Goal: Information Seeking & Learning: Check status

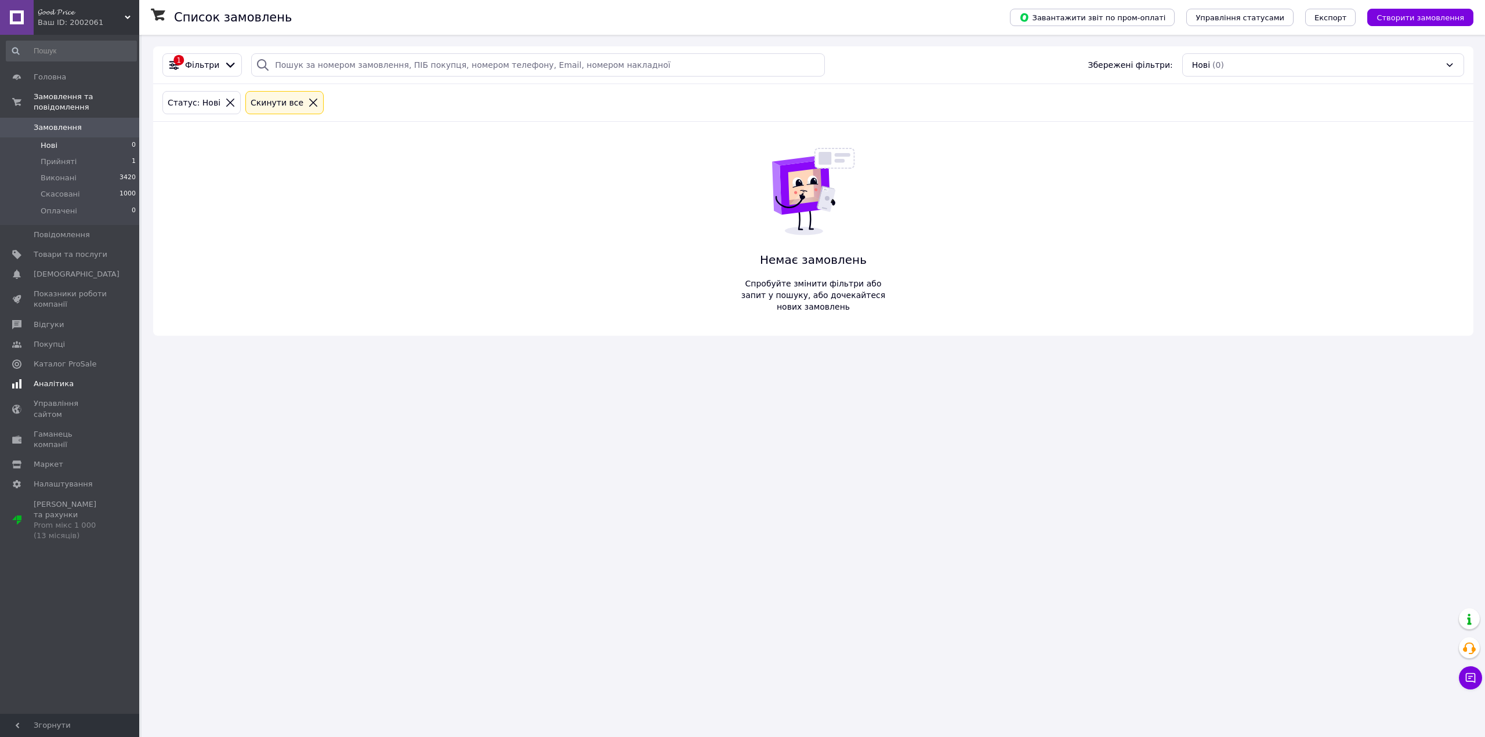
click at [93, 379] on span "Аналітика" at bounding box center [71, 384] width 74 height 10
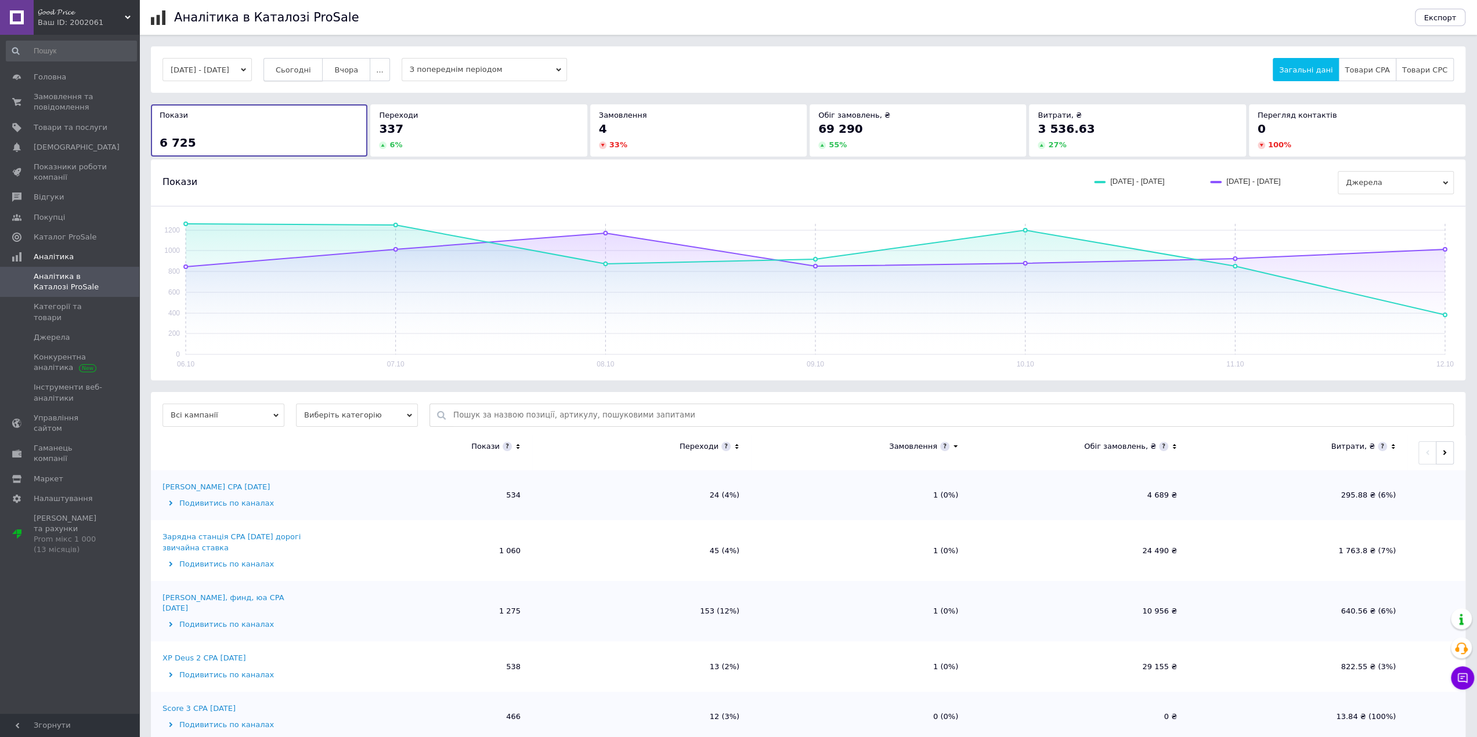
click at [323, 71] on button "Сьогодні" at bounding box center [293, 69] width 60 height 23
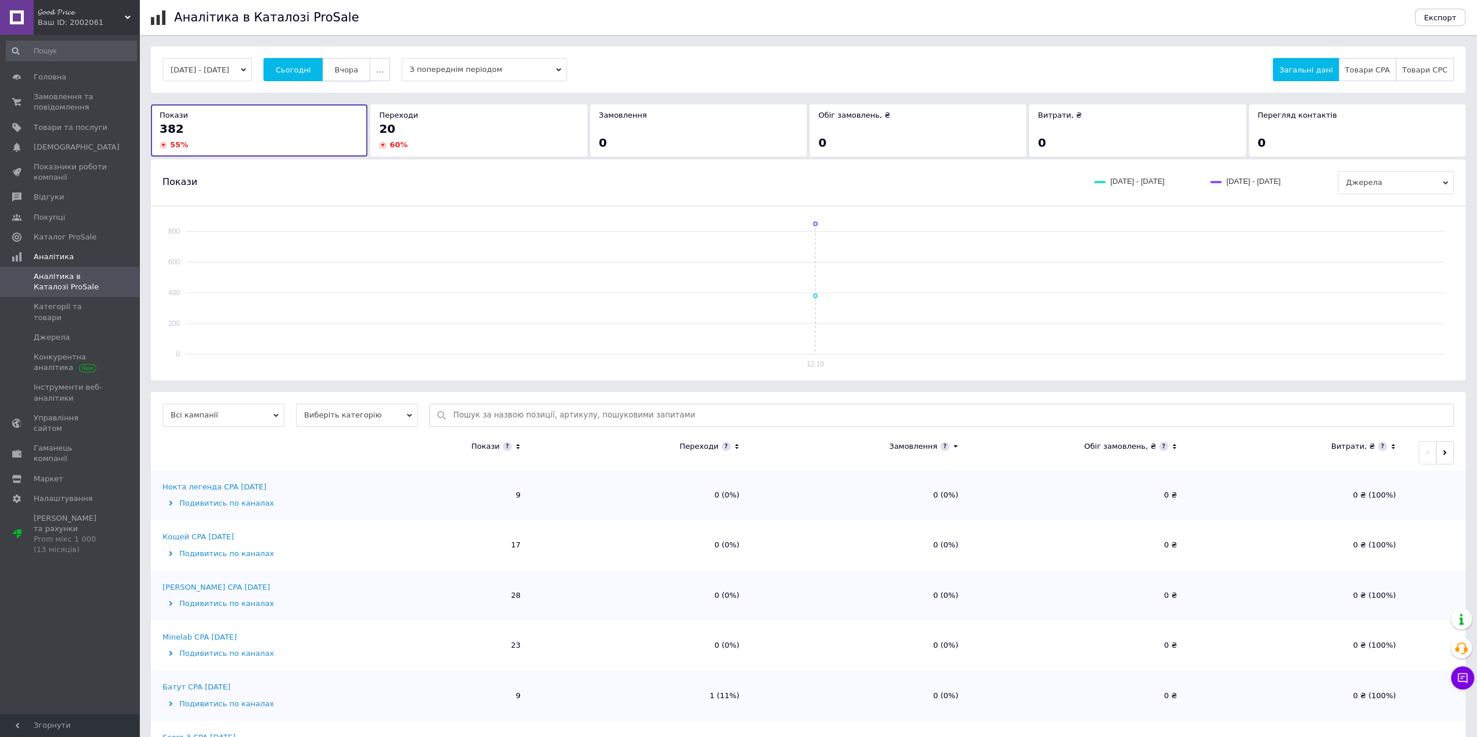
click at [348, 67] on button "Вчора" at bounding box center [346, 69] width 48 height 23
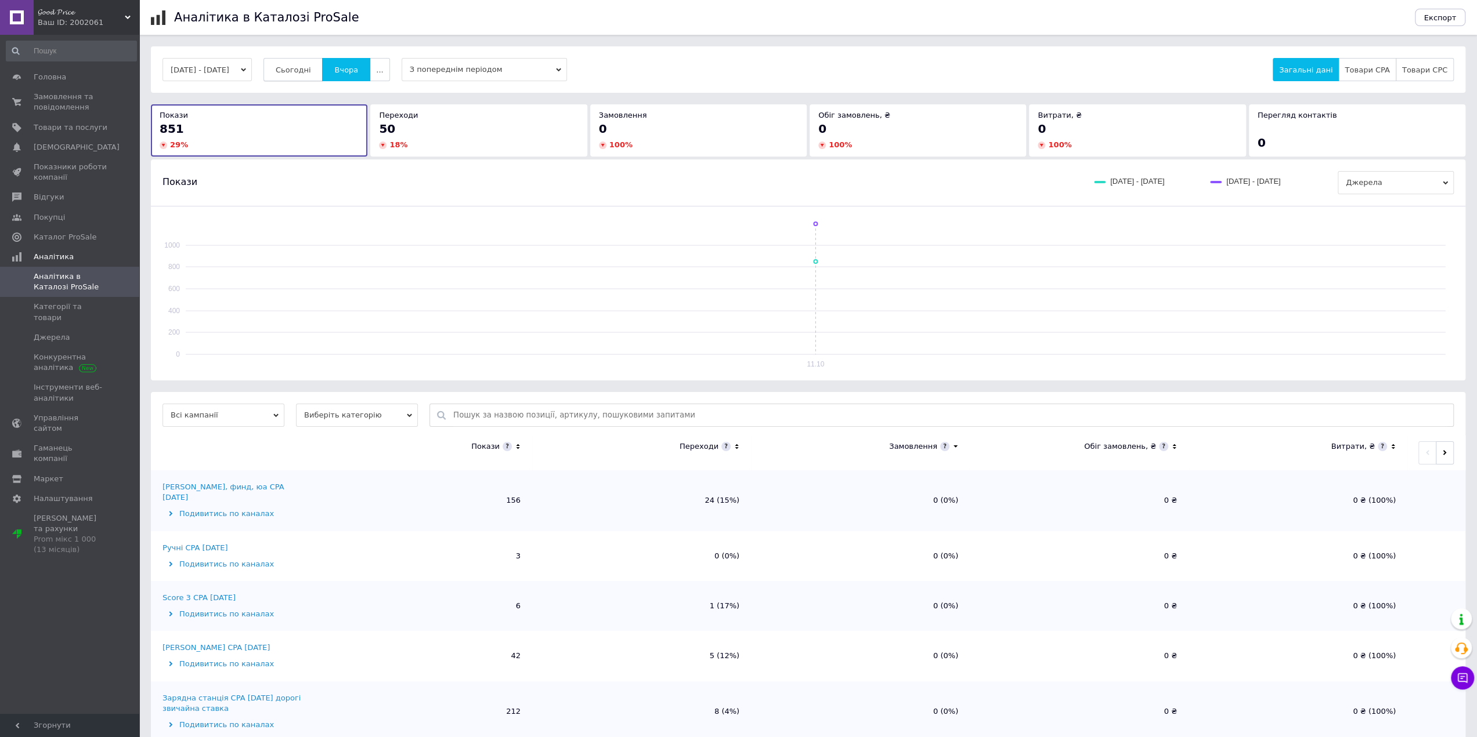
click at [309, 66] on span "Сьогодні" at bounding box center [293, 70] width 35 height 9
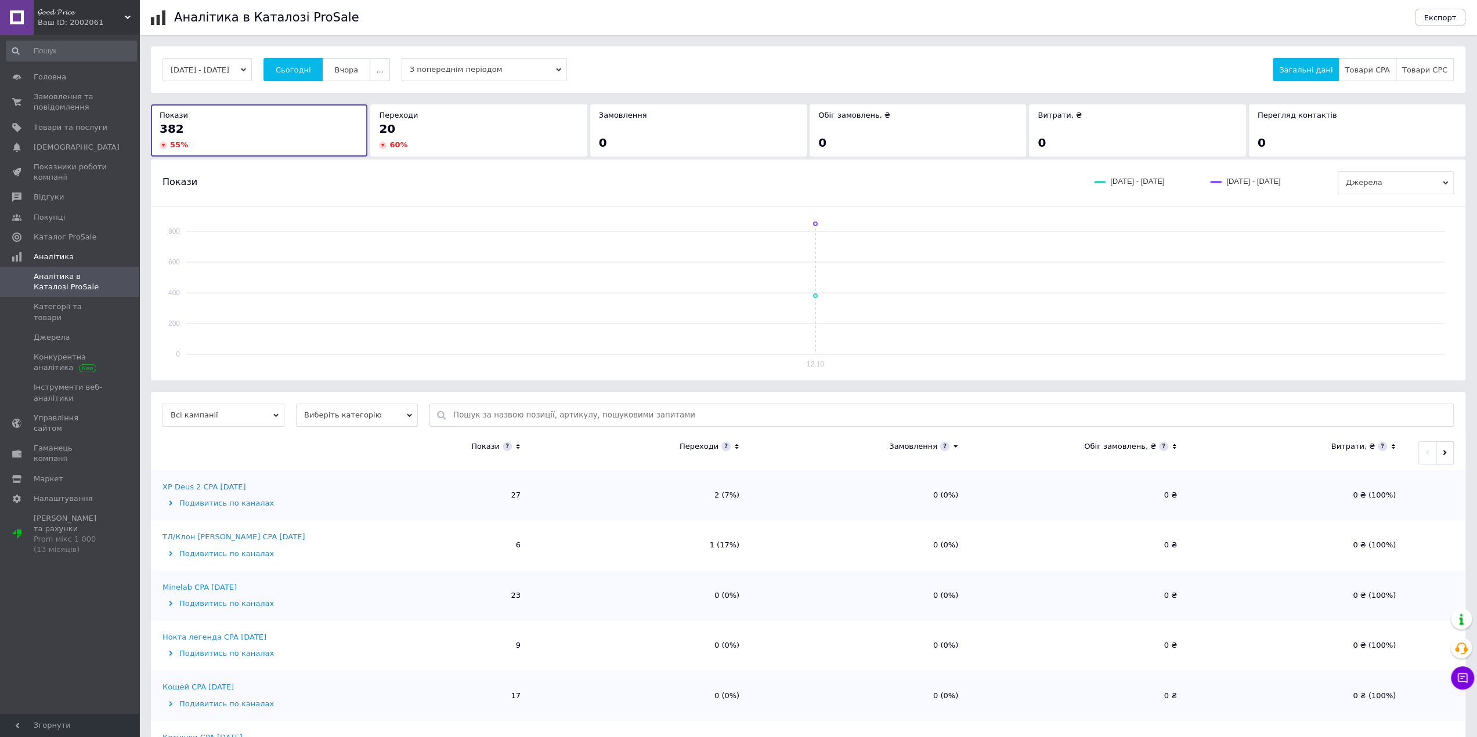
click at [738, 448] on icon at bounding box center [737, 447] width 8 height 10
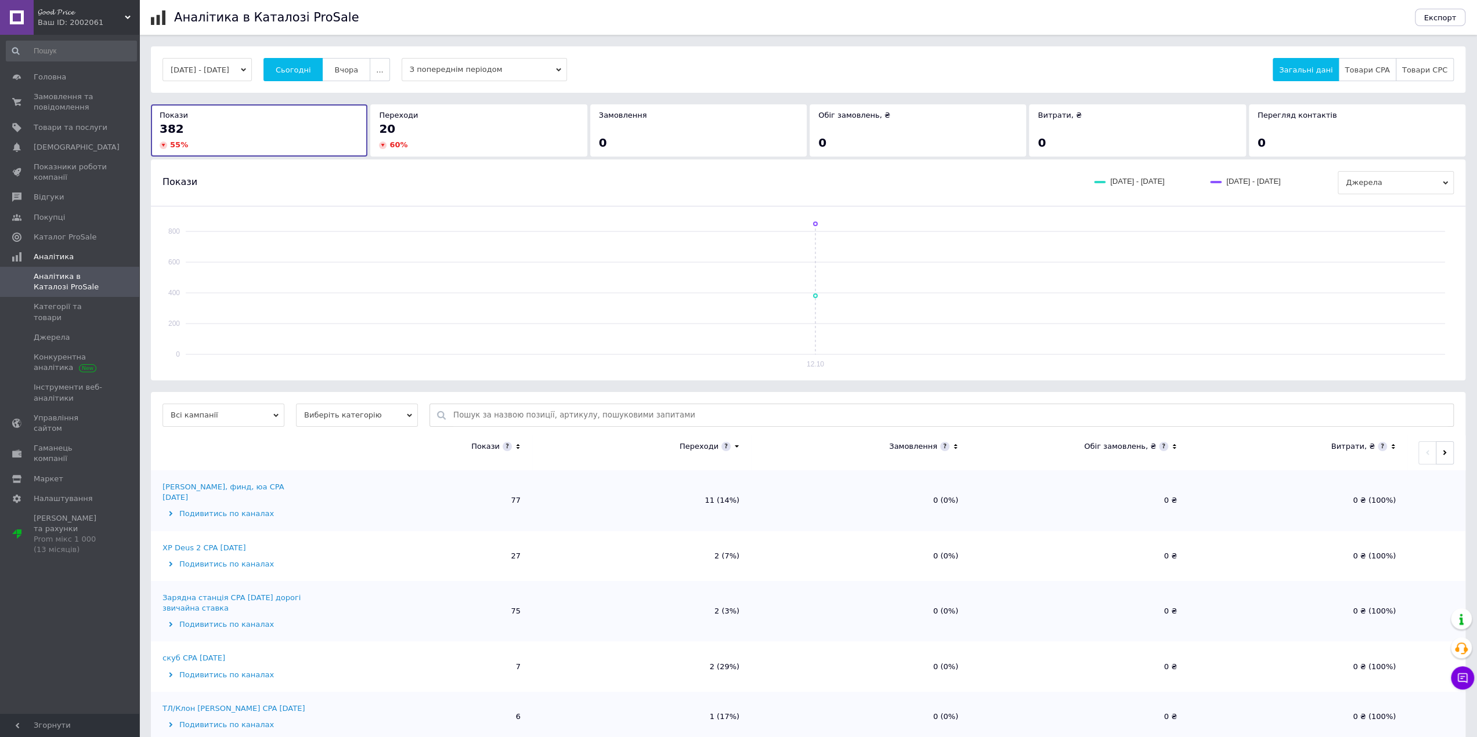
scroll to position [174, 0]
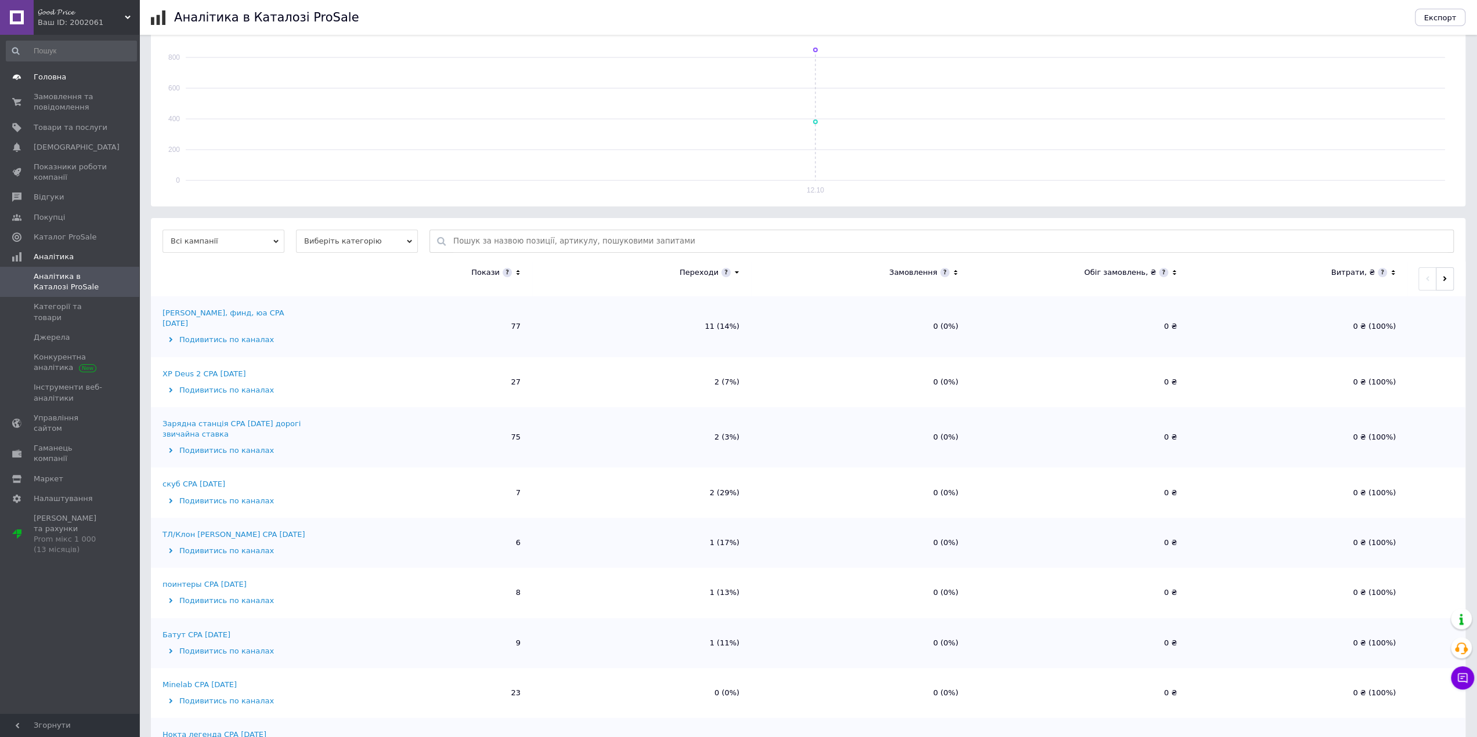
click at [71, 84] on link "Головна" at bounding box center [71, 77] width 143 height 20
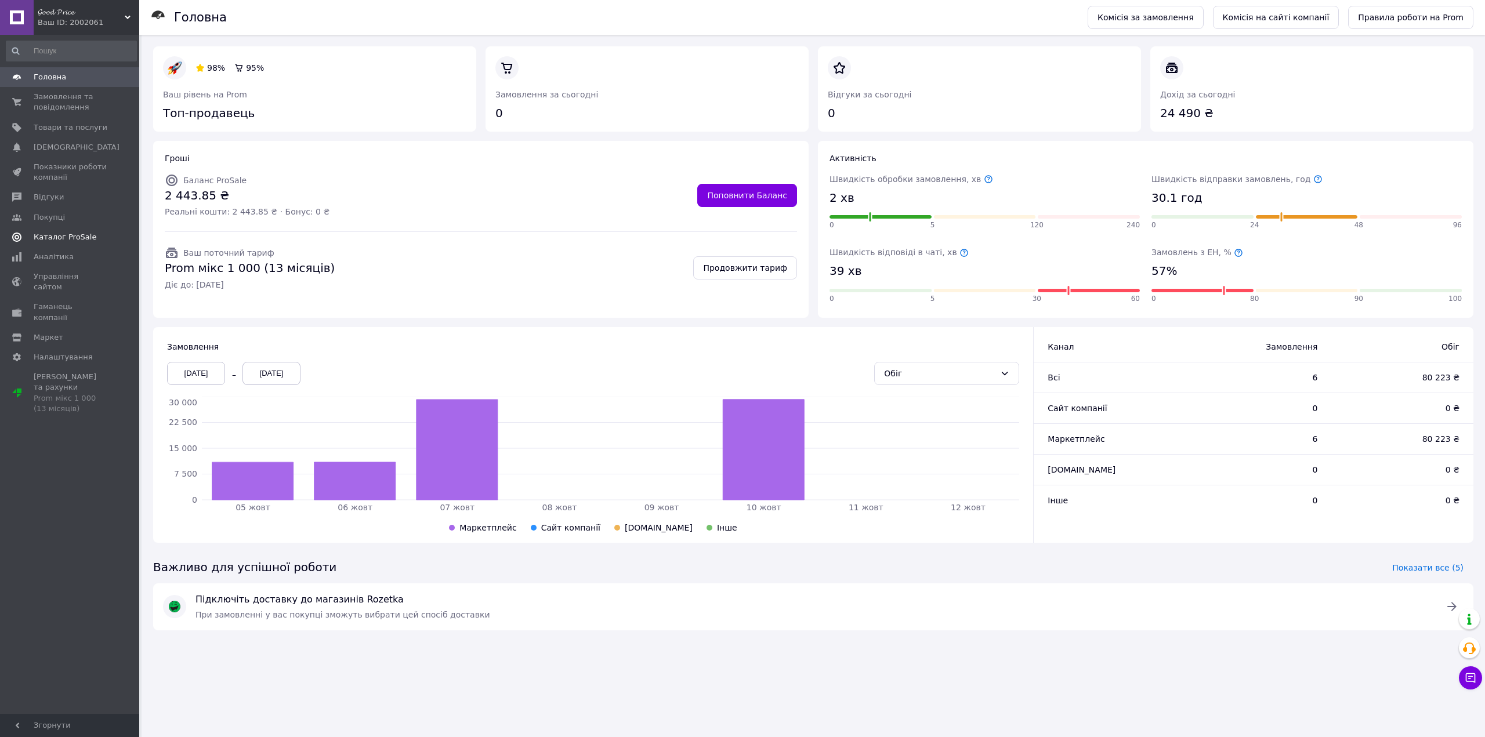
click at [59, 237] on span "Каталог ProSale" at bounding box center [65, 237] width 63 height 10
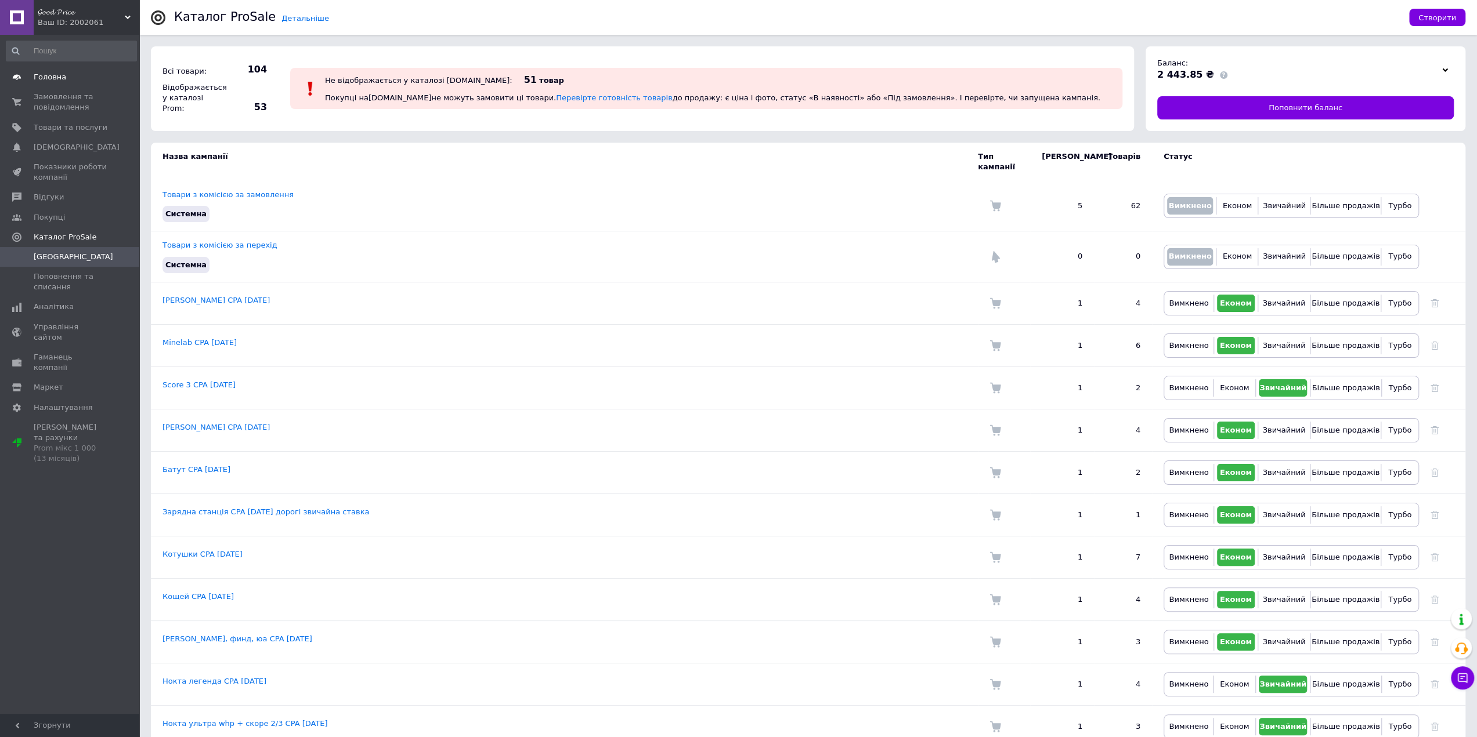
click at [71, 77] on span "Головна" at bounding box center [71, 77] width 74 height 10
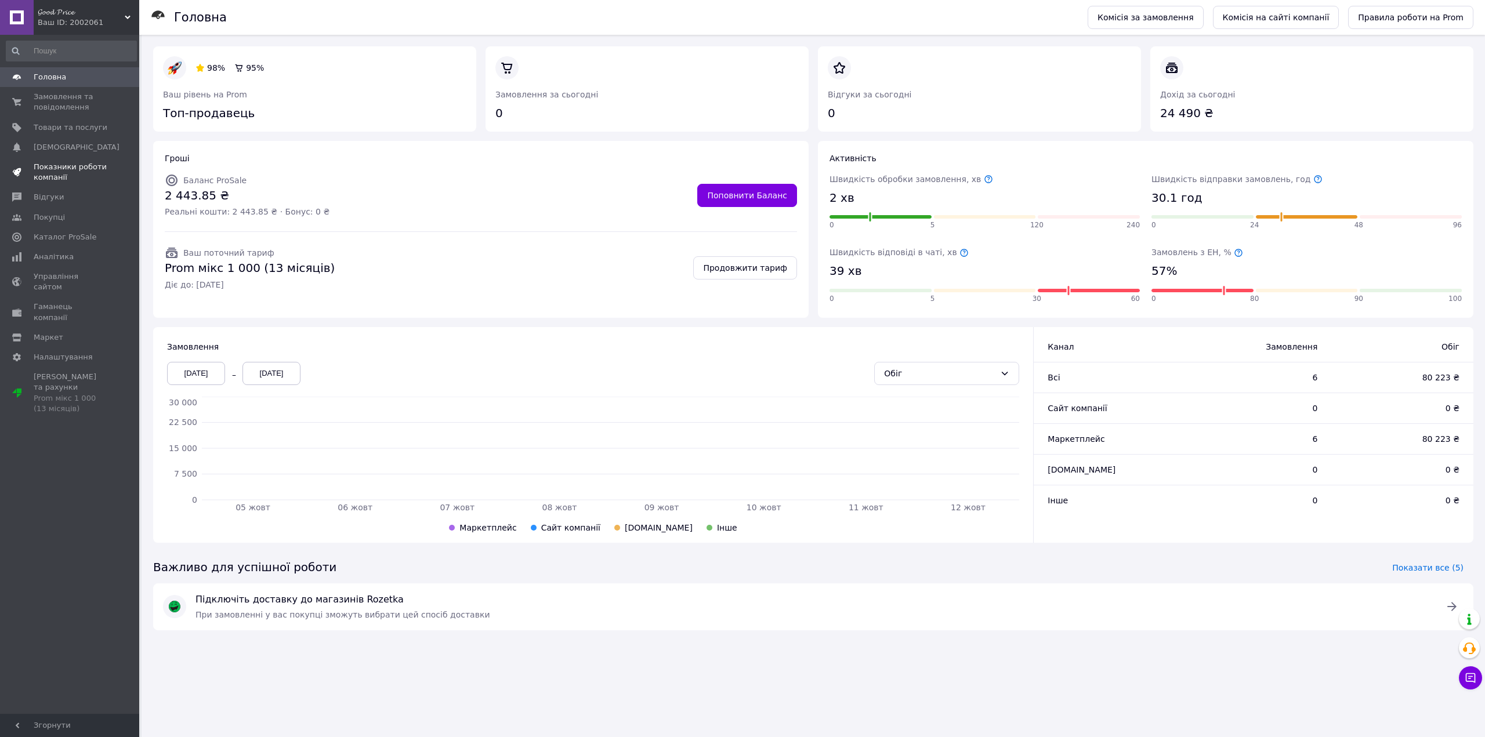
click at [57, 168] on span "Показники роботи компанії" at bounding box center [71, 172] width 74 height 21
